Goal: Find specific page/section: Find specific page/section

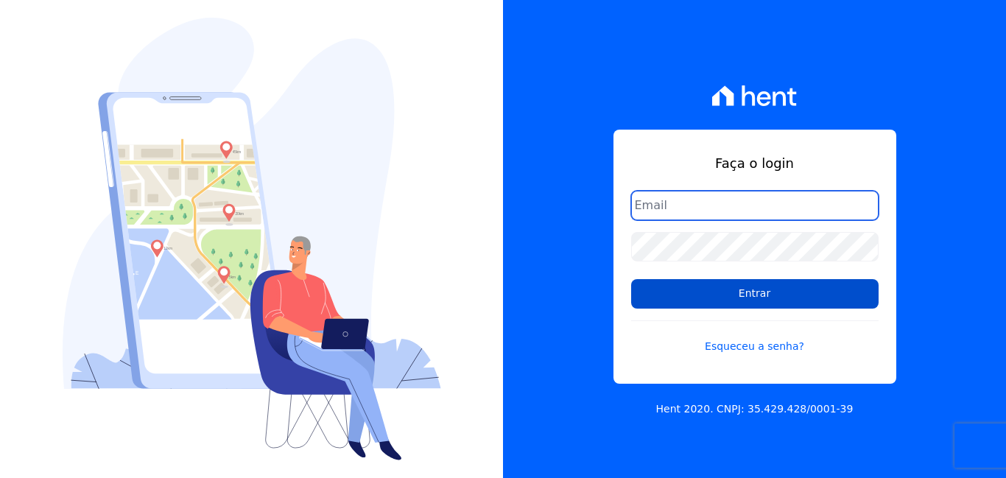
type input "[EMAIL_ADDRESS][DOMAIN_NAME]"
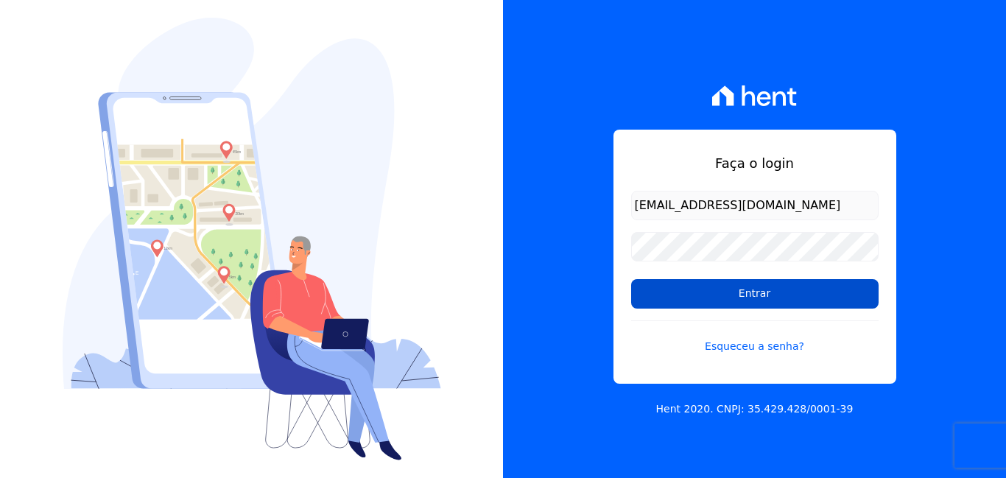
click at [836, 298] on input "Entrar" at bounding box center [755, 293] width 248 height 29
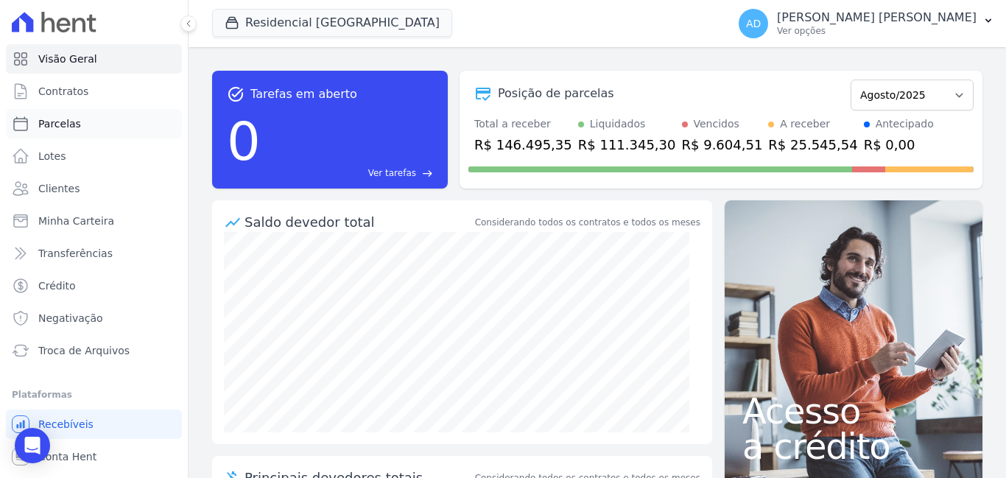
click at [90, 127] on link "Parcelas" at bounding box center [94, 123] width 176 height 29
select select
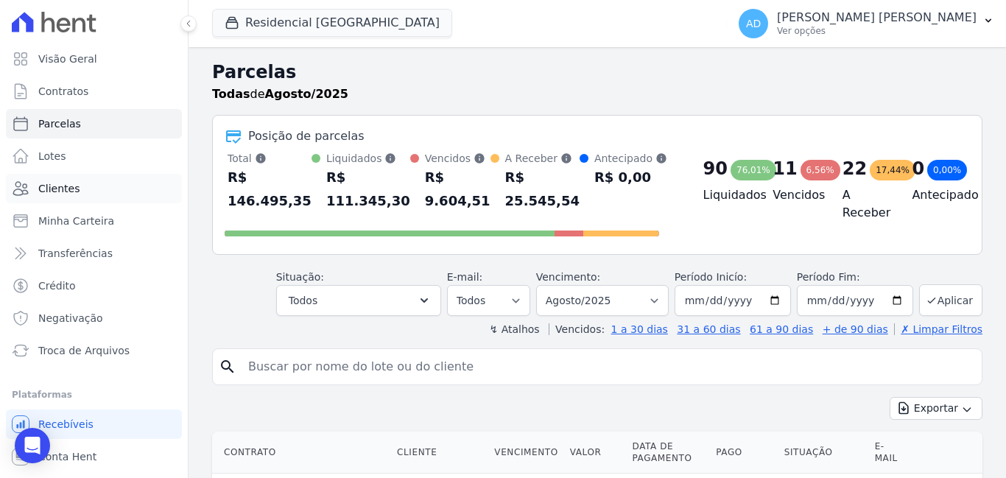
click at [90, 183] on link "Clientes" at bounding box center [94, 188] width 176 height 29
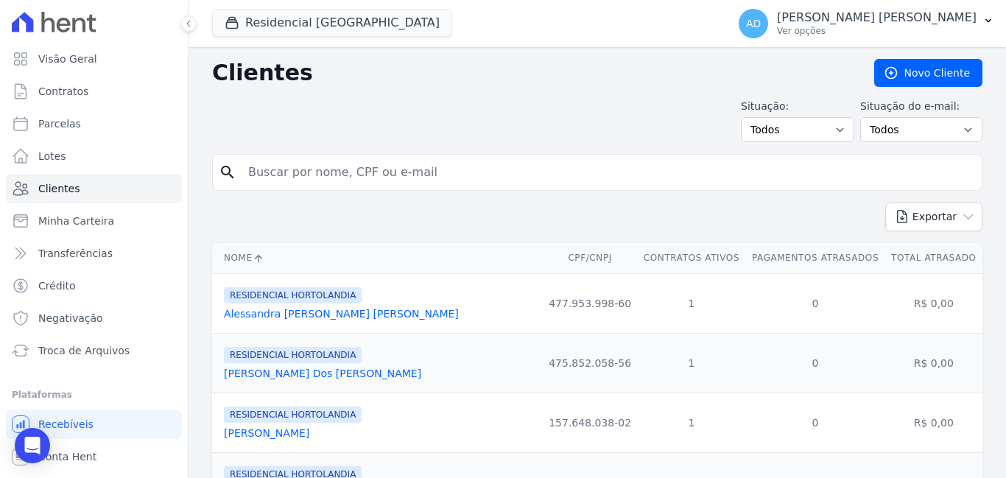
click at [362, 169] on input "search" at bounding box center [607, 172] width 737 height 29
type input "lenadro ma"
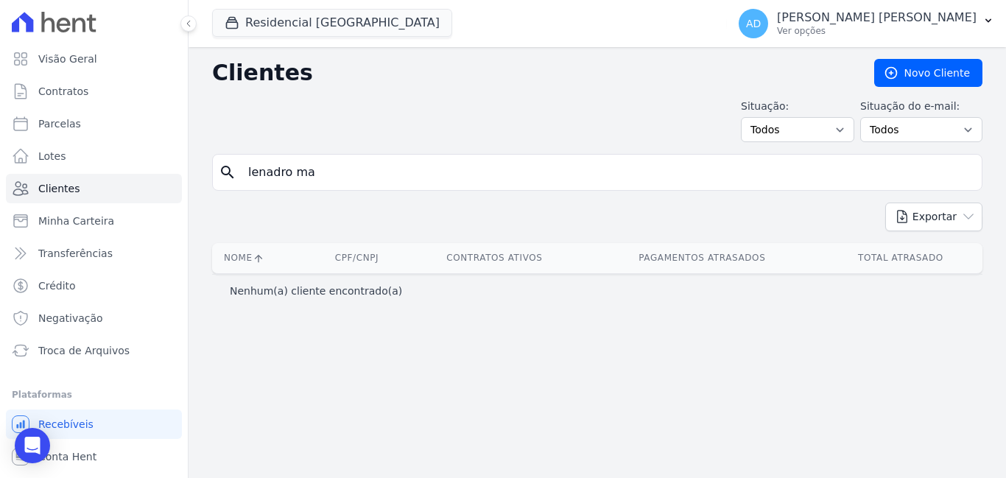
click at [487, 175] on input "lenadro ma" at bounding box center [607, 172] width 737 height 29
type input "leandro"
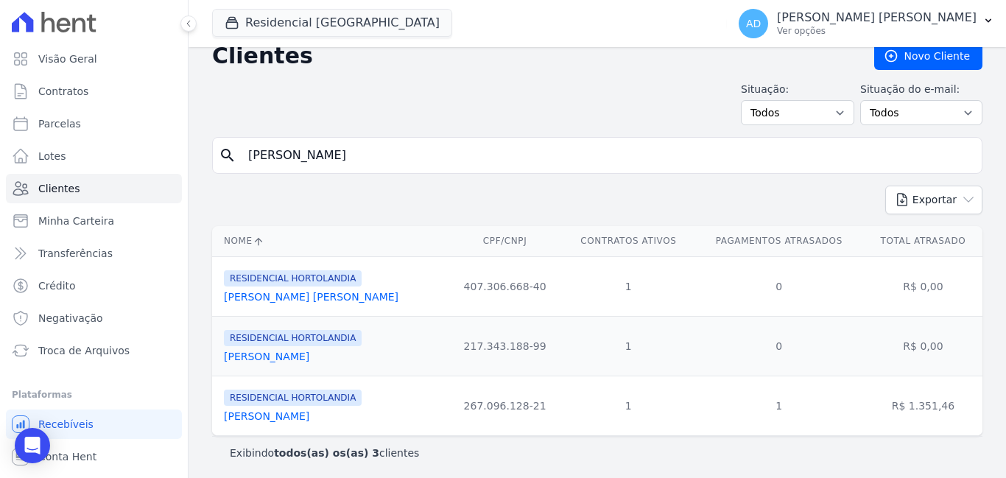
scroll to position [21, 0]
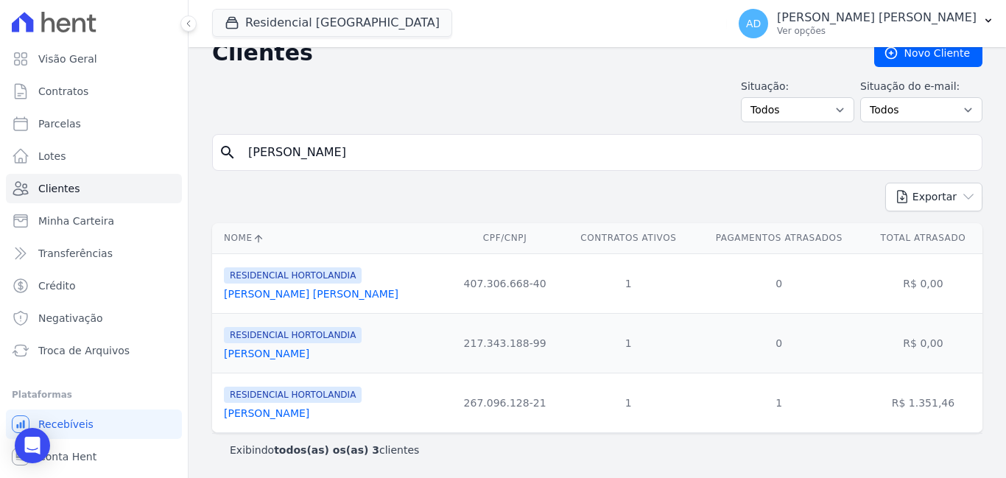
click at [283, 351] on link "Leandro Maresca" at bounding box center [266, 354] width 85 height 12
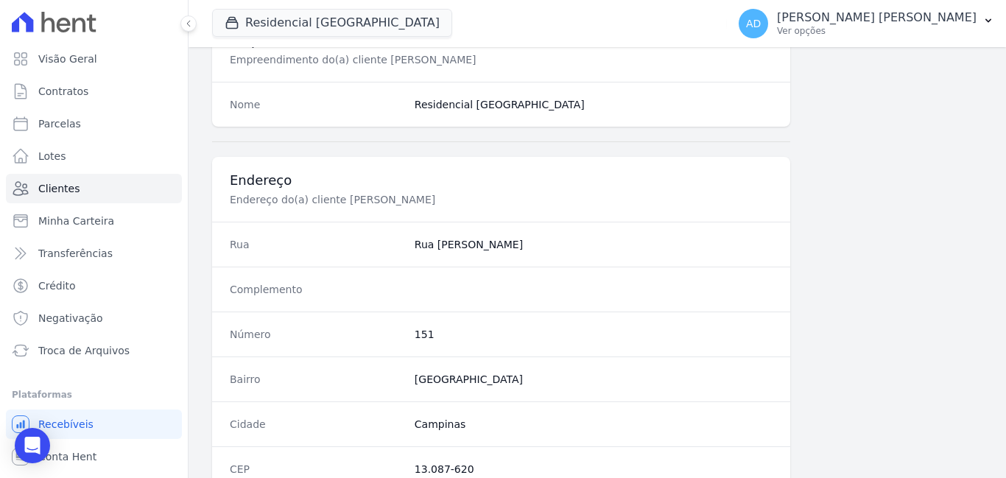
scroll to position [900, 0]
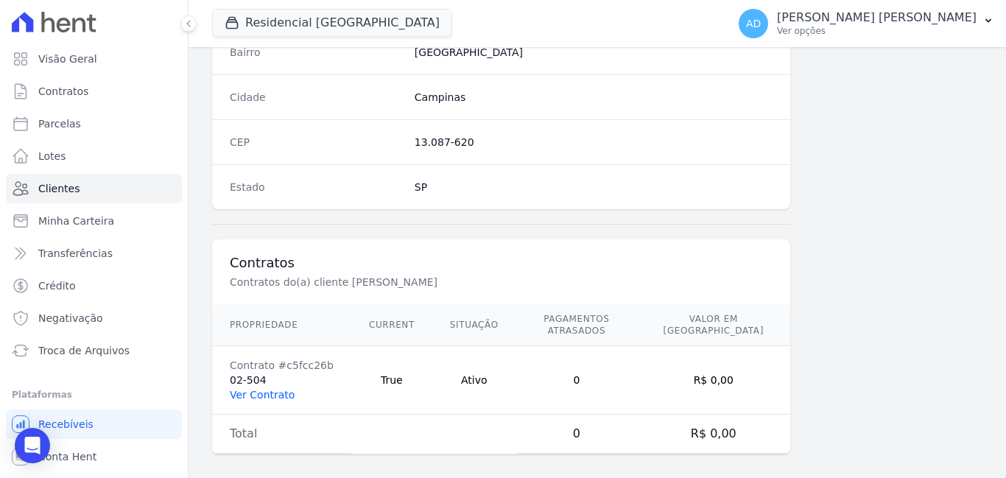
click at [271, 389] on link "Ver Contrato" at bounding box center [262, 395] width 65 height 12
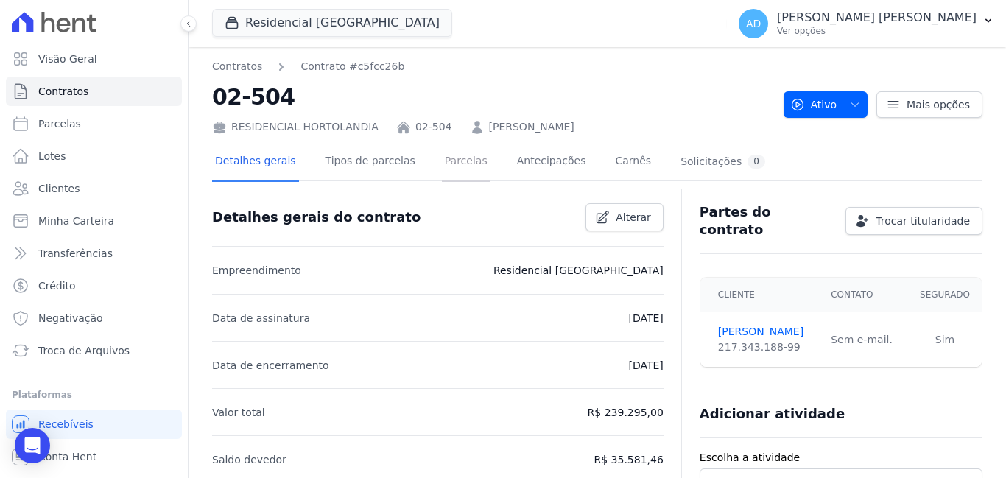
click at [442, 166] on link "Parcelas" at bounding box center [466, 162] width 49 height 39
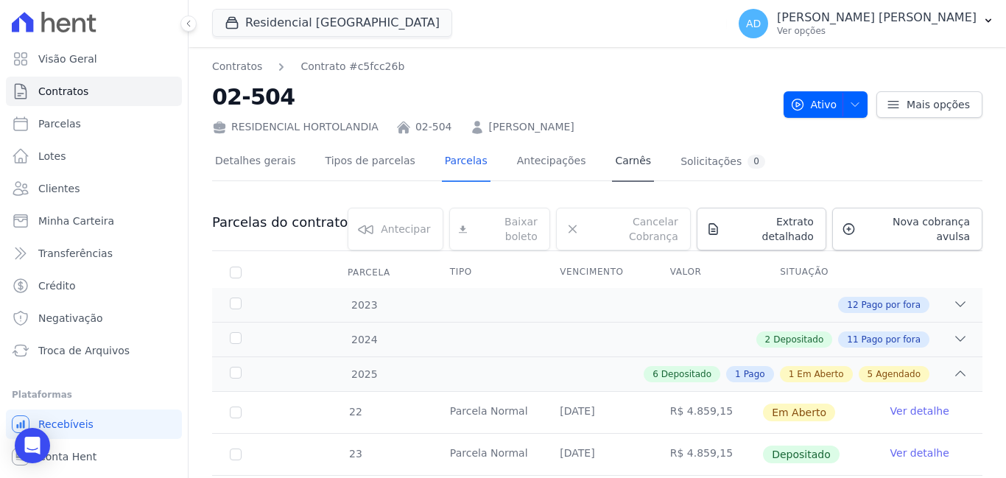
scroll to position [221, 0]
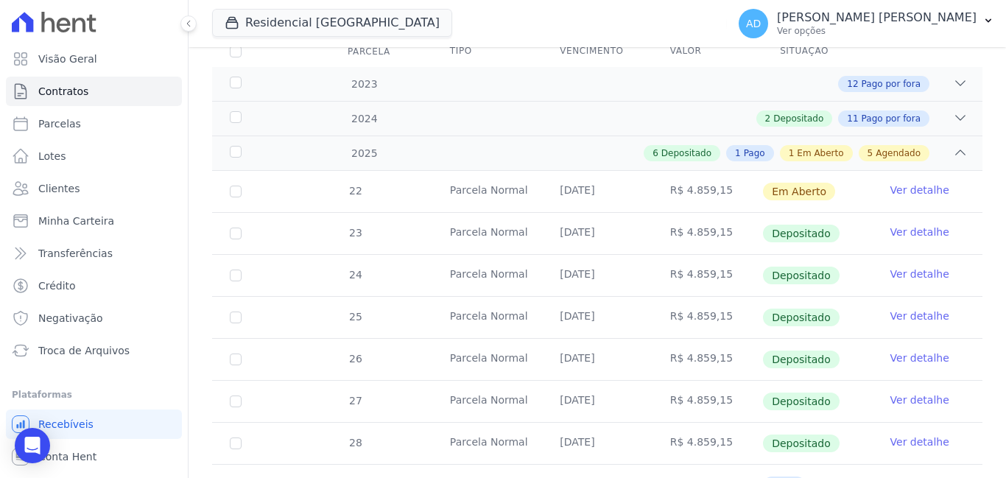
click at [897, 183] on link "Ver detalhe" at bounding box center [920, 190] width 59 height 15
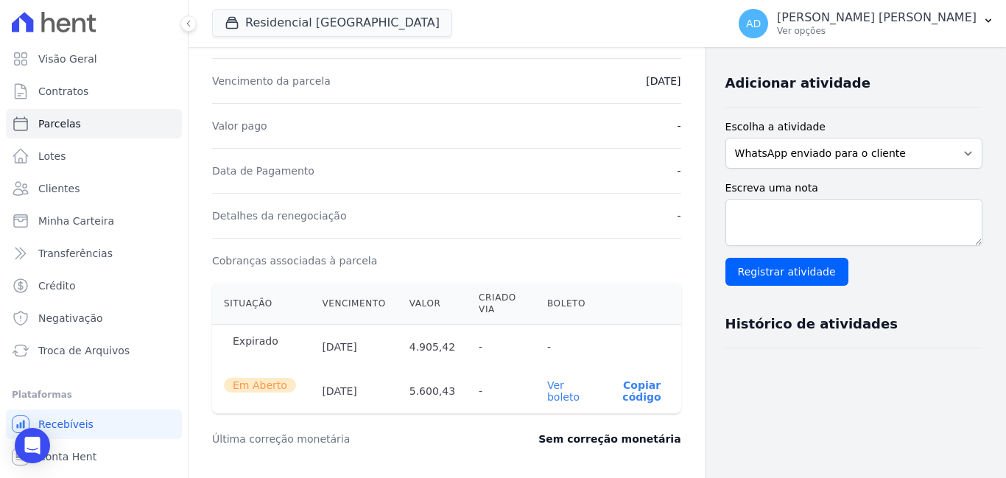
scroll to position [295, 0]
